Goal: Task Accomplishment & Management: Manage account settings

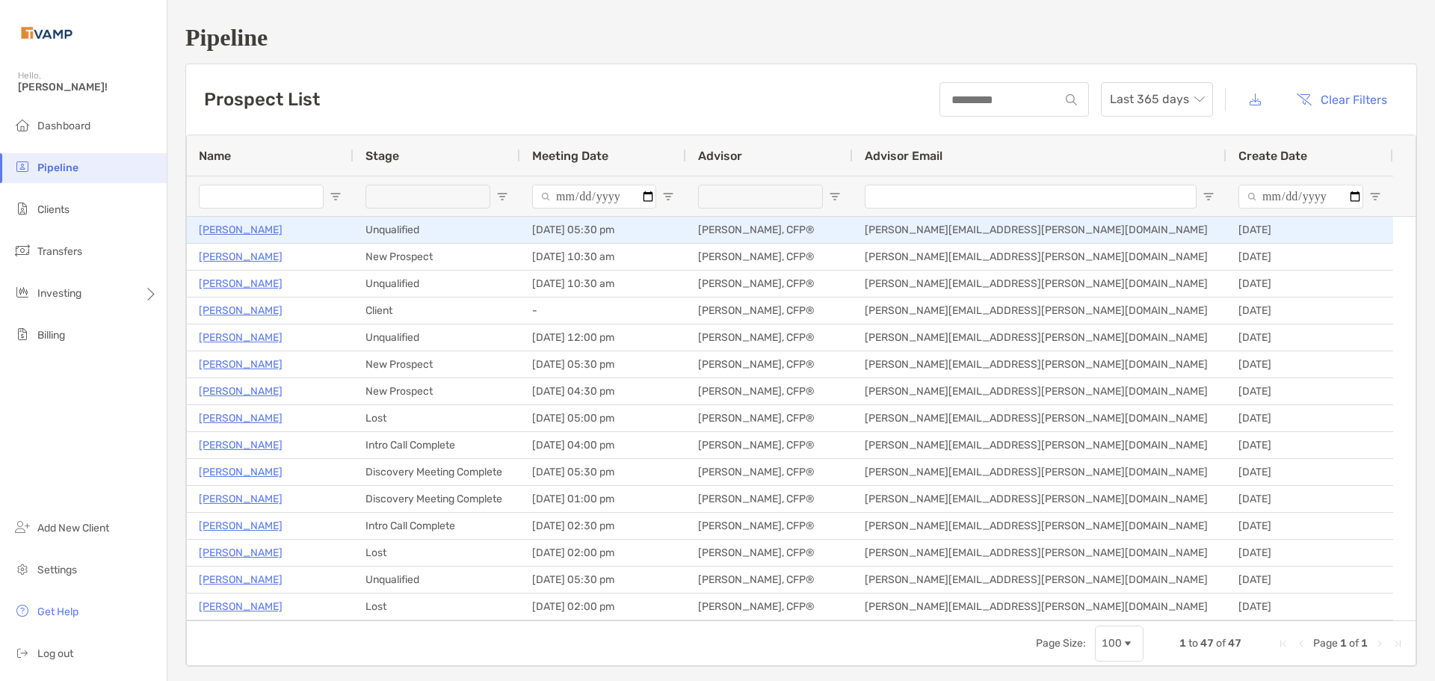
click at [264, 232] on p "[PERSON_NAME]" at bounding box center [241, 230] width 84 height 19
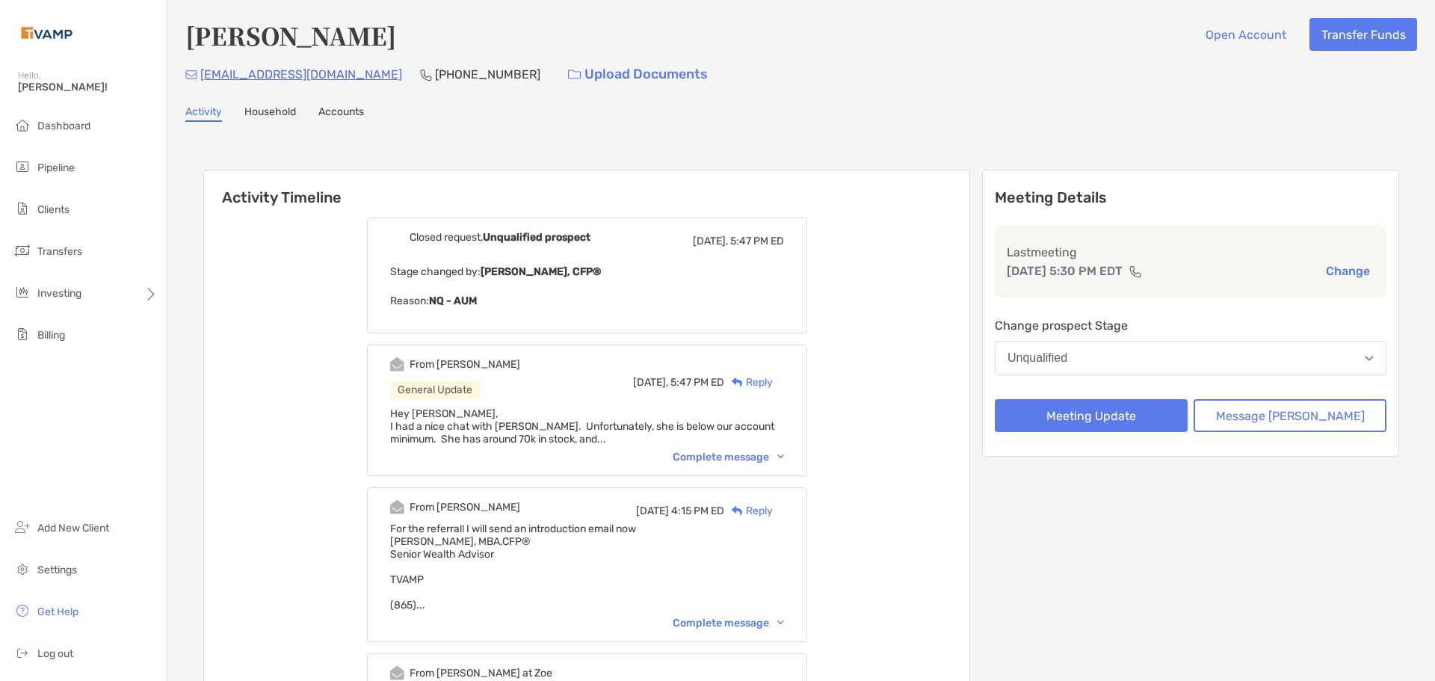
click at [697, 456] on div "Complete message" at bounding box center [728, 457] width 111 height 13
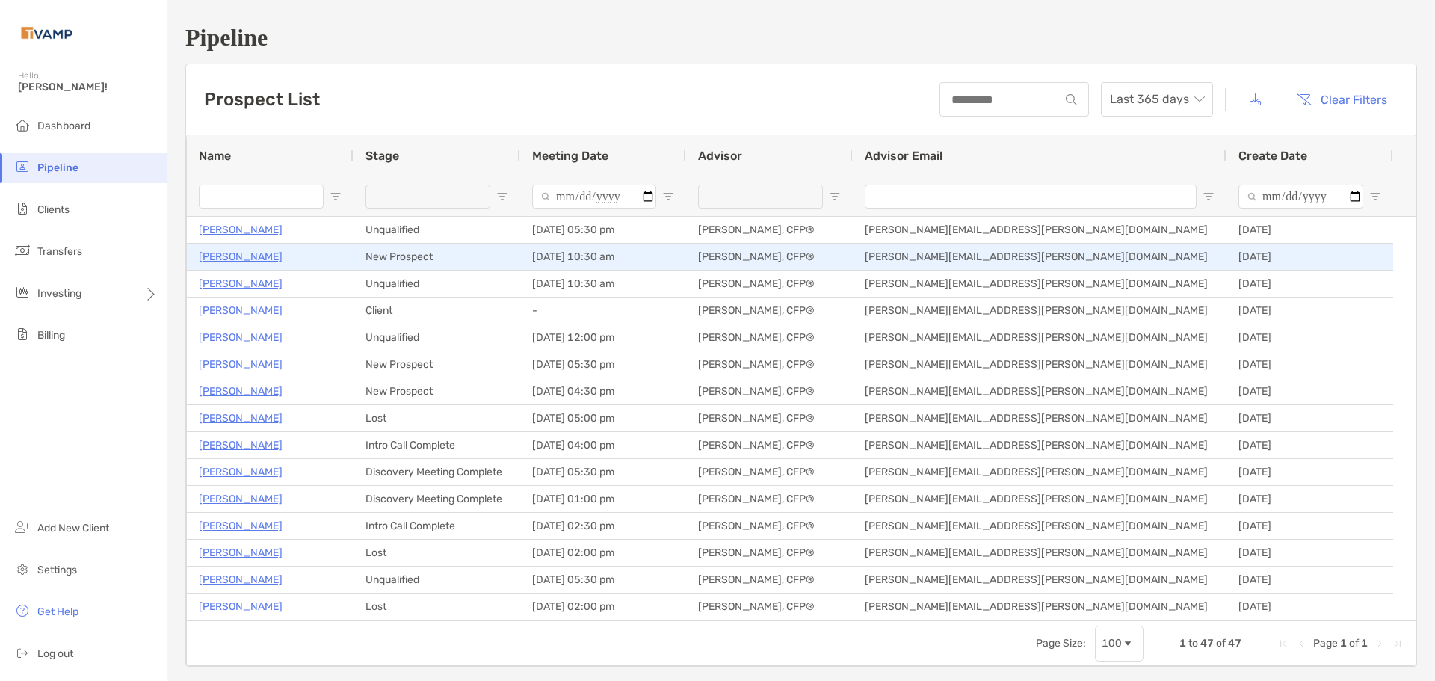
click at [250, 258] on p "Katie Ringo" at bounding box center [241, 256] width 84 height 19
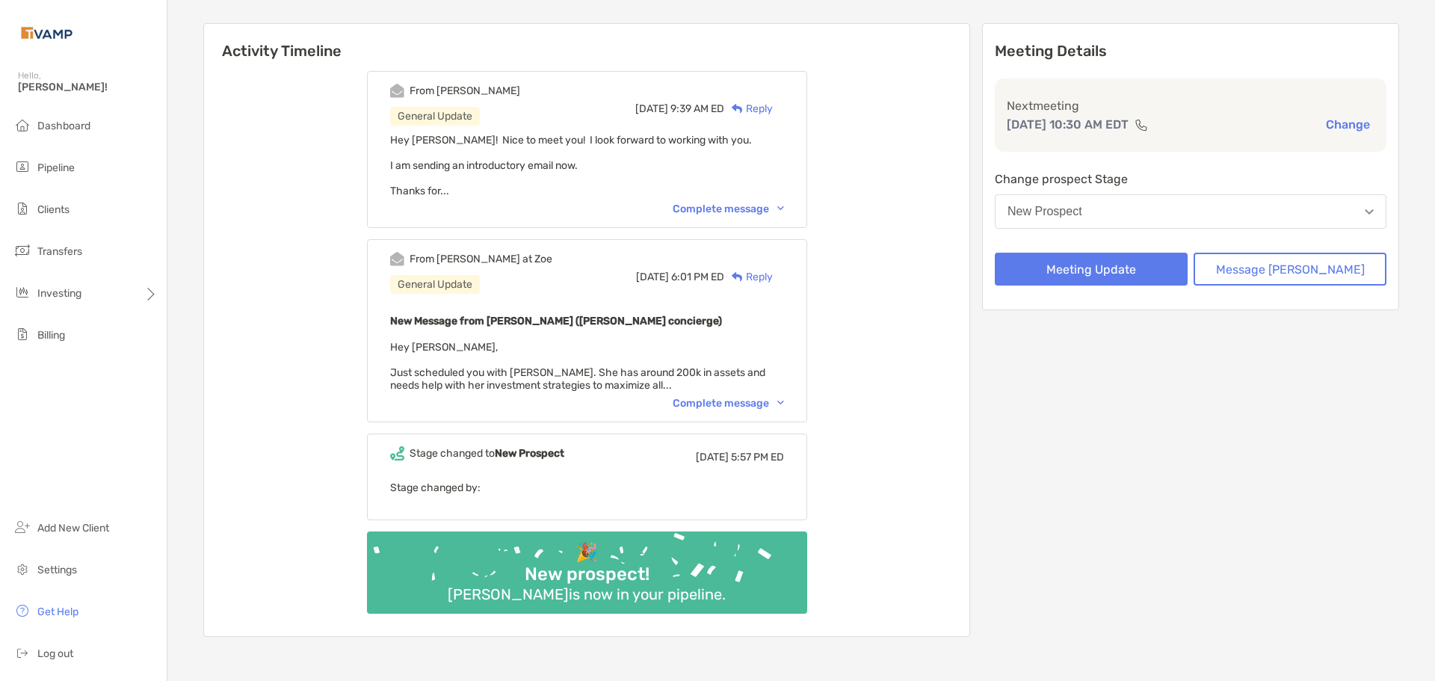
scroll to position [150, 0]
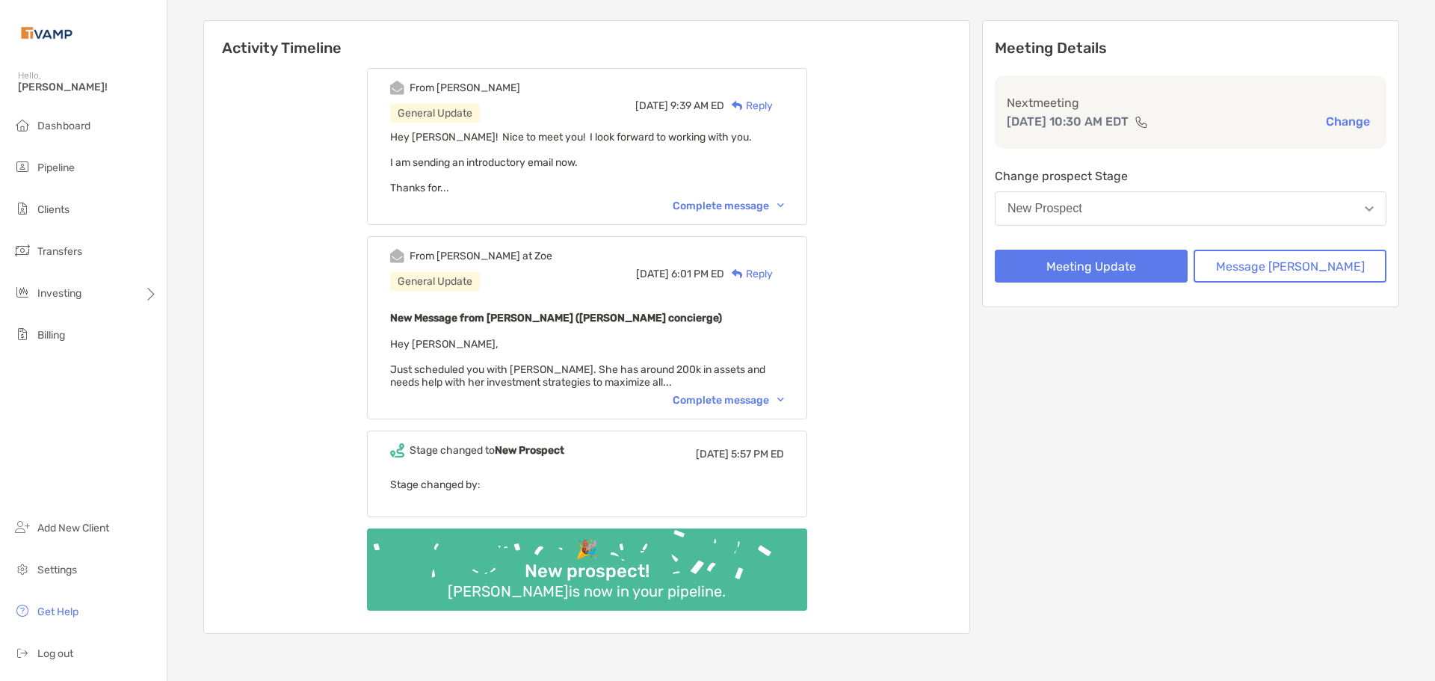
click at [718, 404] on div "Complete message" at bounding box center [728, 400] width 111 height 13
